Goal: Navigation & Orientation: Find specific page/section

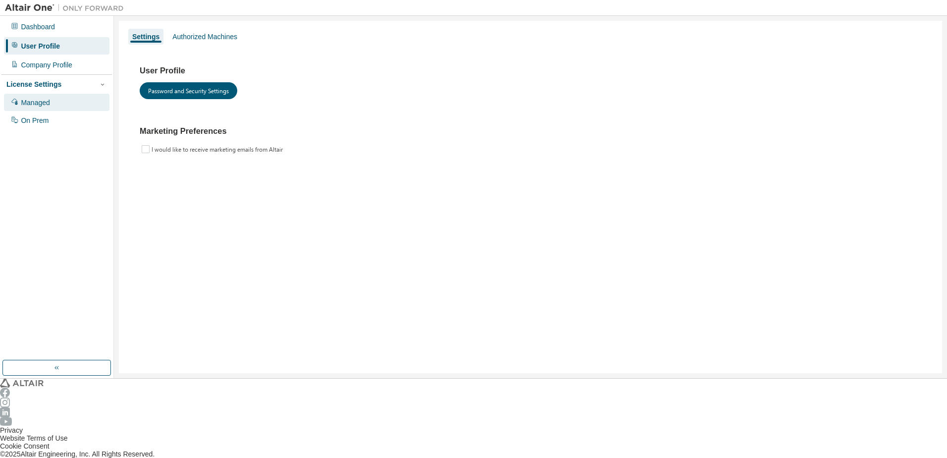
click at [37, 99] on div "Managed" at bounding box center [35, 103] width 29 height 8
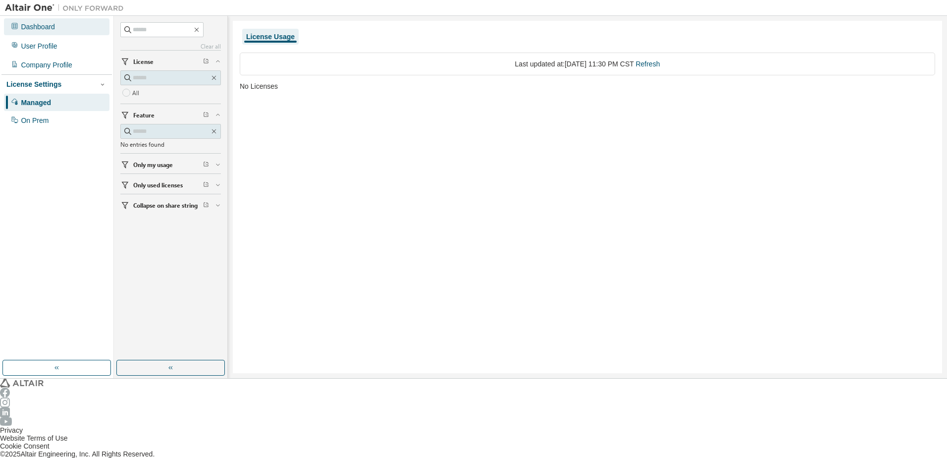
click at [40, 21] on div "Dashboard" at bounding box center [57, 26] width 106 height 17
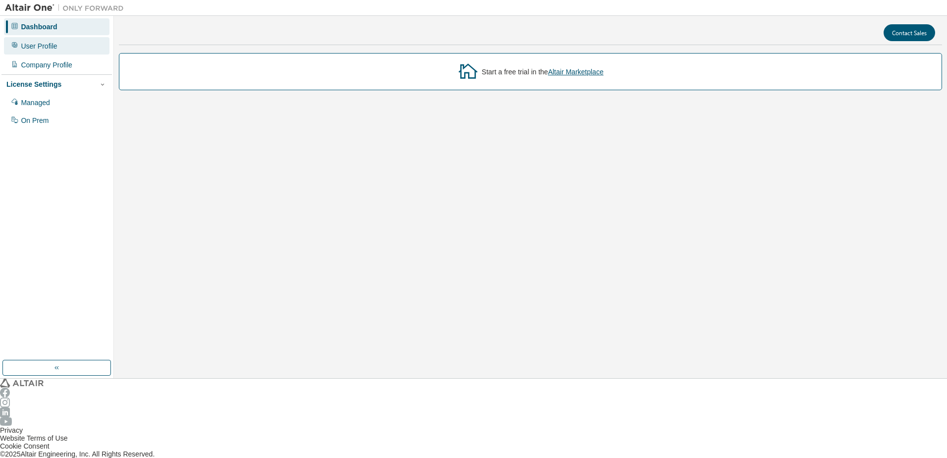
click at [55, 46] on div "User Profile" at bounding box center [57, 45] width 106 height 17
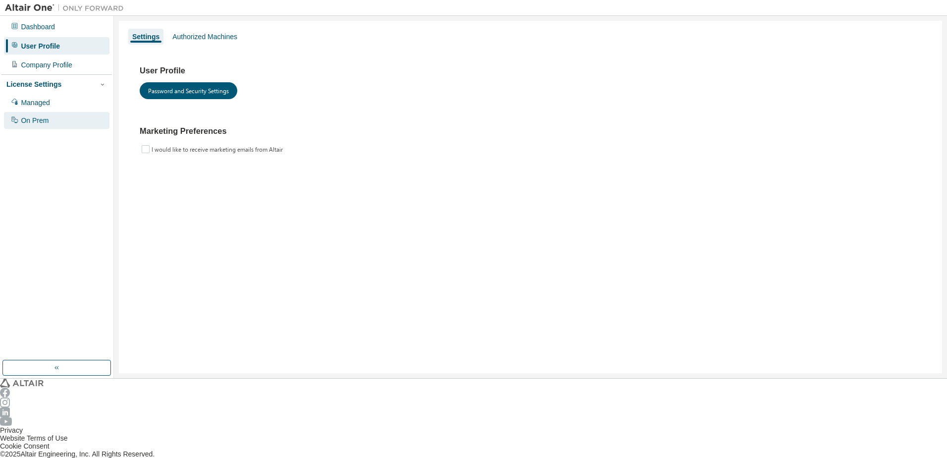
click at [54, 112] on div "On Prem" at bounding box center [57, 120] width 106 height 17
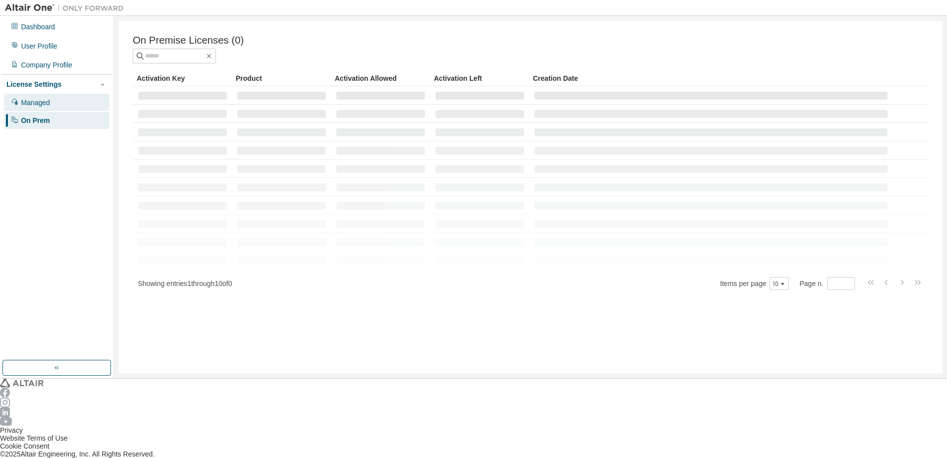
click at [55, 99] on div "Managed" at bounding box center [57, 102] width 106 height 17
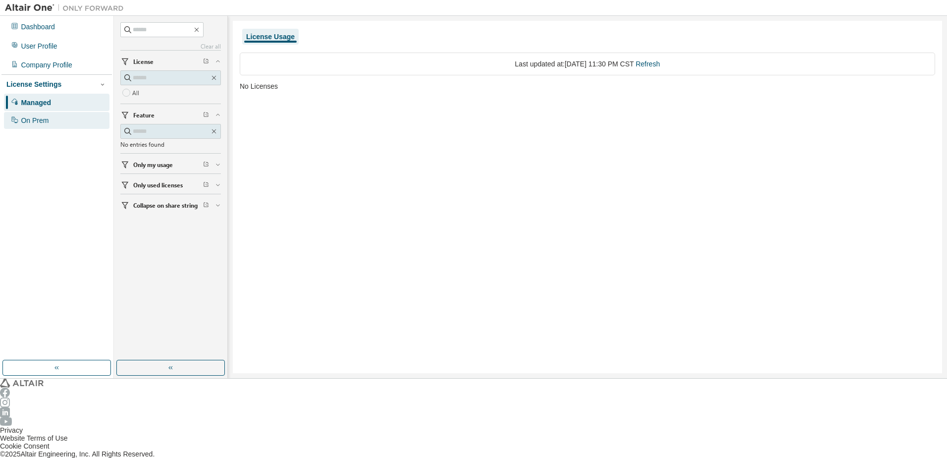
click at [56, 114] on div "On Prem" at bounding box center [57, 120] width 106 height 17
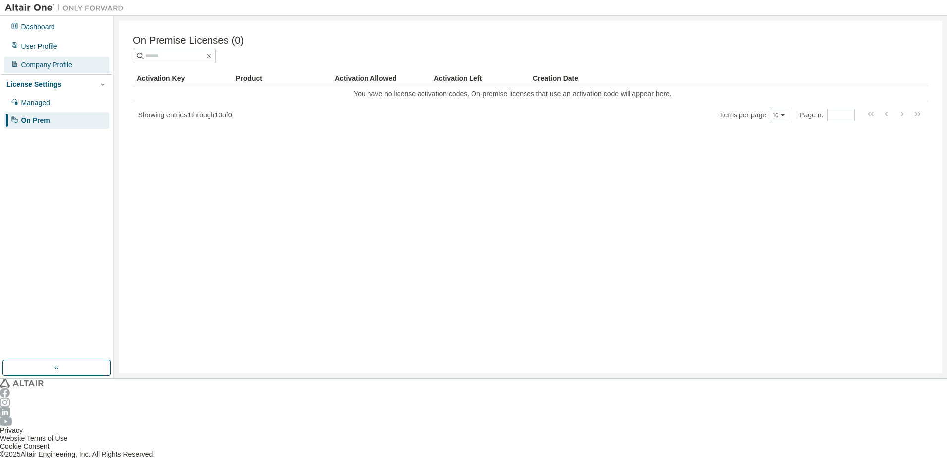
click at [74, 68] on div "Company Profile" at bounding box center [57, 64] width 106 height 17
drag, startPoint x: 544, startPoint y: 138, endPoint x: 549, endPoint y: 140, distance: 5.5
